Goal: Information Seeking & Learning: Learn about a topic

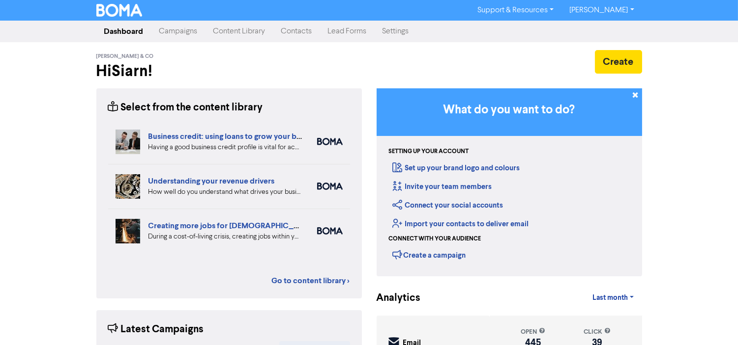
click at [288, 28] on link "Contacts" at bounding box center [296, 32] width 47 height 20
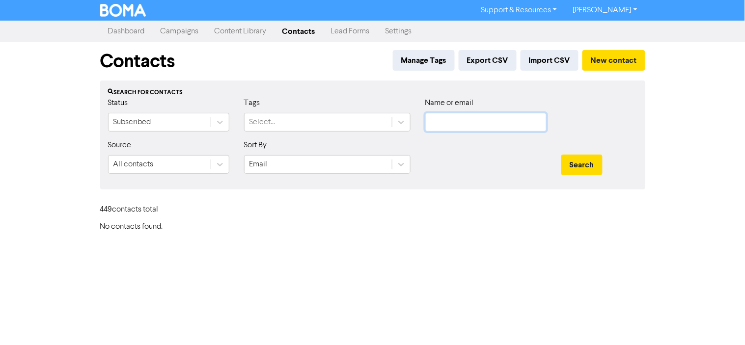
type input "[EMAIL_ADDRESS][DOMAIN_NAME]"
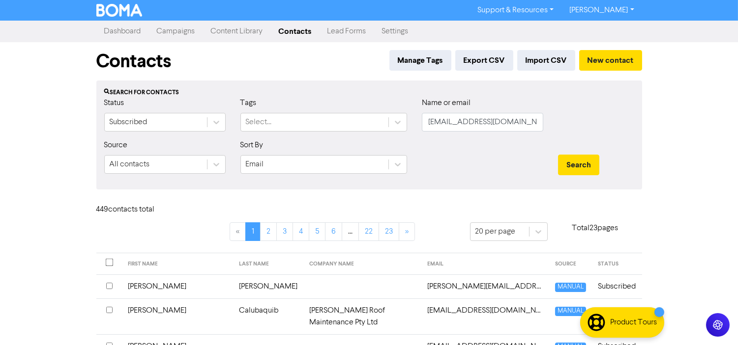
click at [175, 33] on link "Campaigns" at bounding box center [176, 32] width 54 height 20
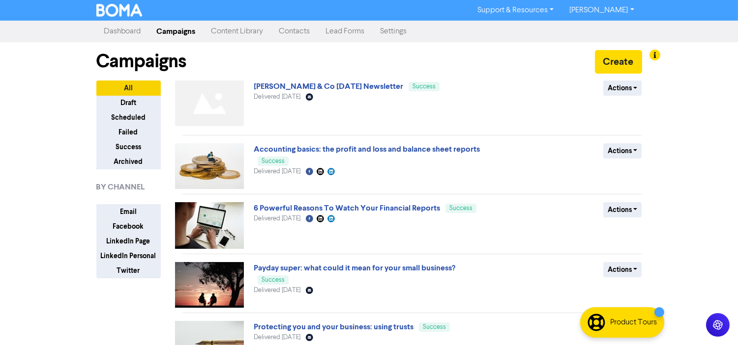
click at [242, 35] on link "Content Library" at bounding box center [237, 32] width 68 height 20
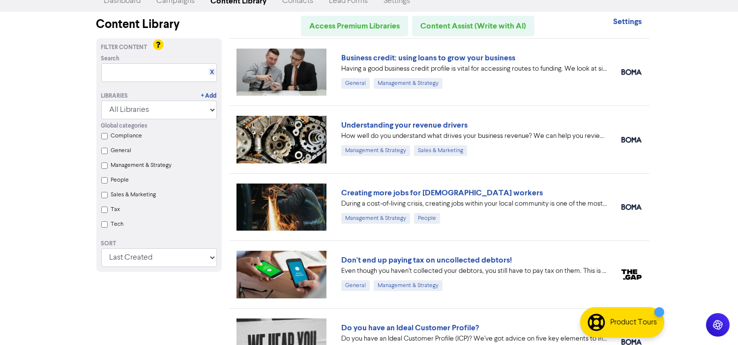
scroll to position [55, 0]
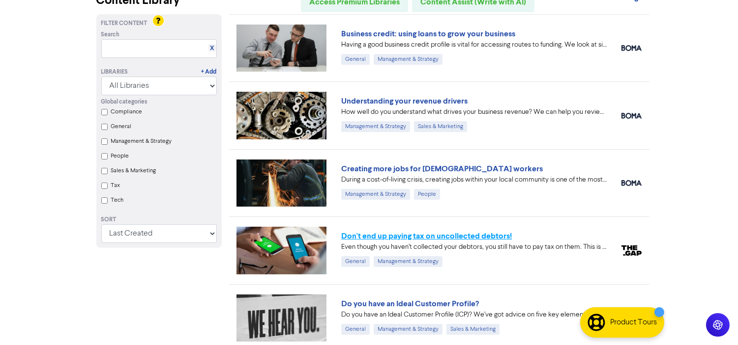
click at [483, 231] on link "Don't end up paying tax on uncollected debtors!" at bounding box center [426, 236] width 170 height 10
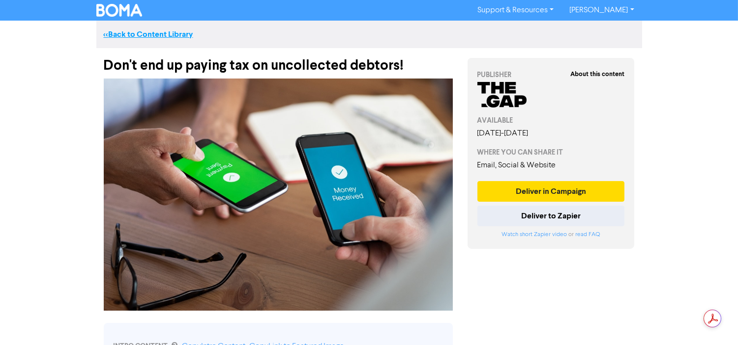
click at [144, 30] on link "<< Back to Content Library" at bounding box center [148, 34] width 89 height 10
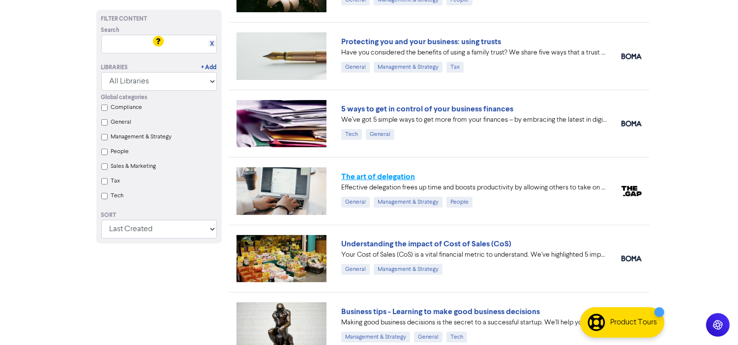
scroll to position [546, 0]
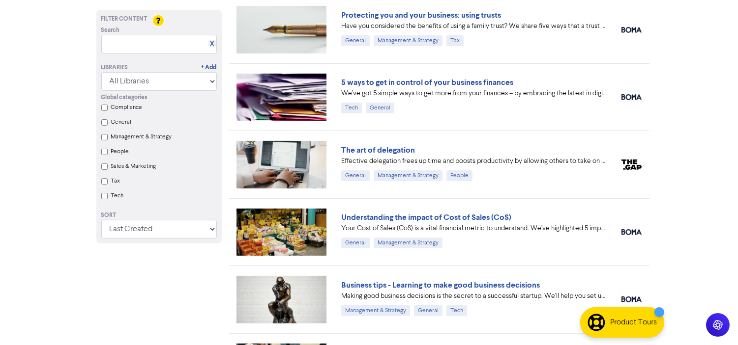
click at [119, 184] on label "Tax" at bounding box center [115, 181] width 9 height 9
click at [108, 184] on input "Tax" at bounding box center [104, 181] width 6 height 6
checkbox input "true"
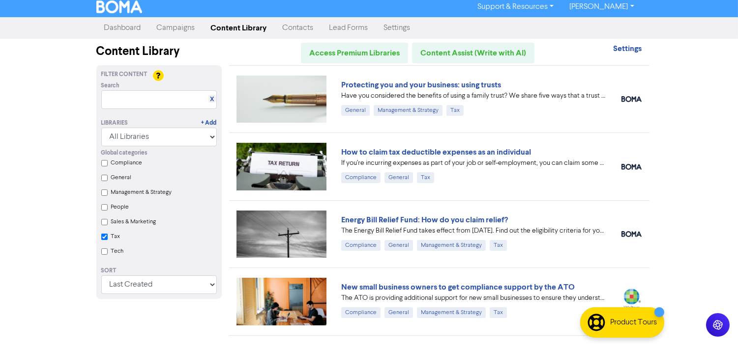
scroll to position [0, 0]
